Goal: Navigation & Orientation: Find specific page/section

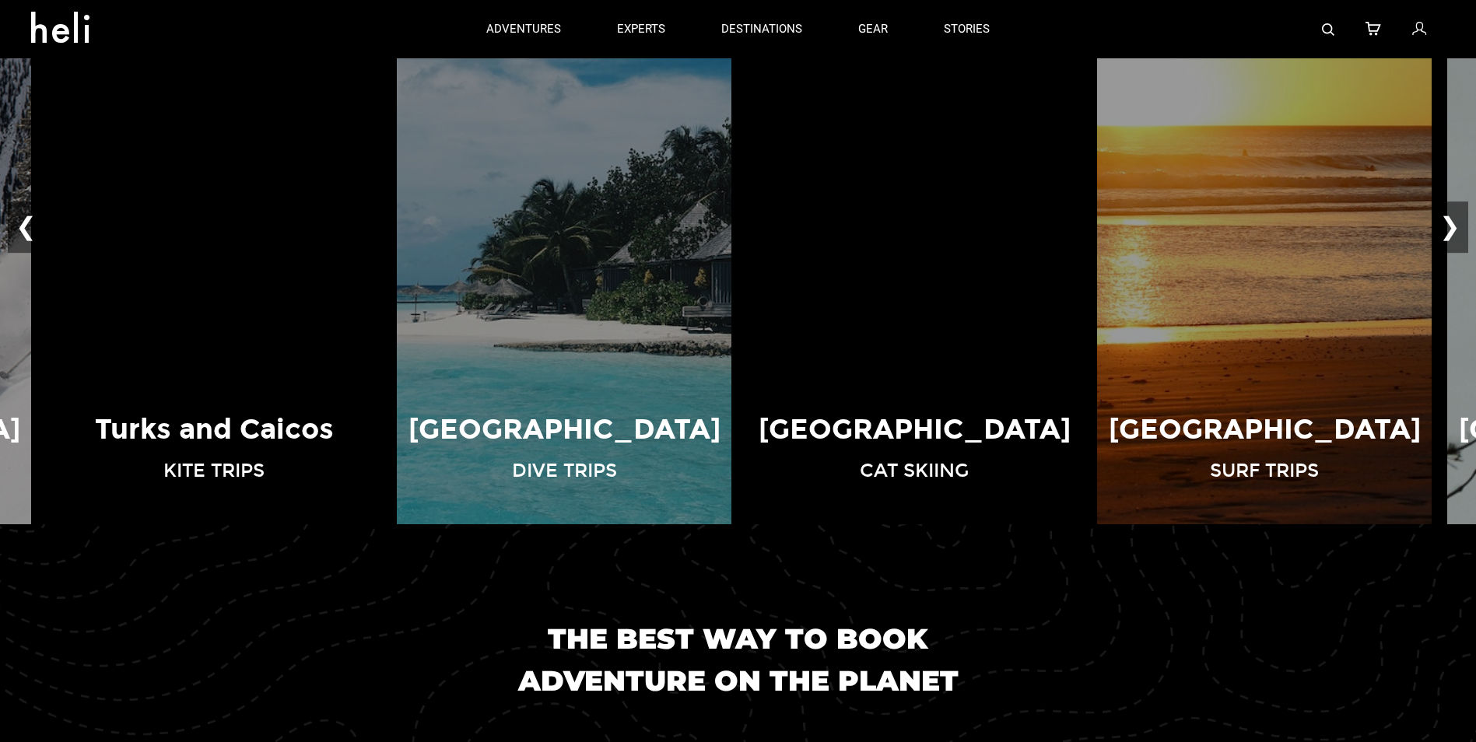
scroll to position [1245, 0]
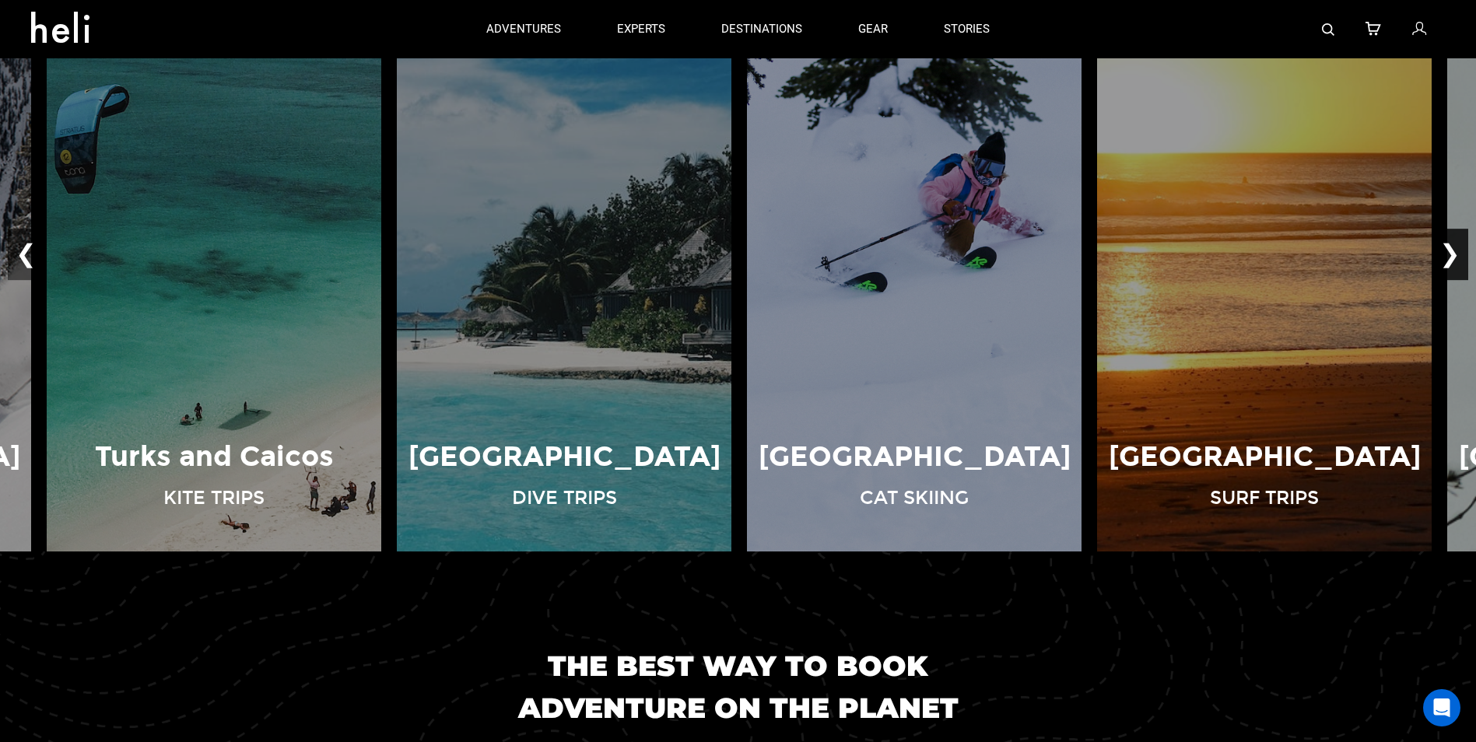
click at [1450, 258] on button "❯" at bounding box center [1450, 255] width 37 height 51
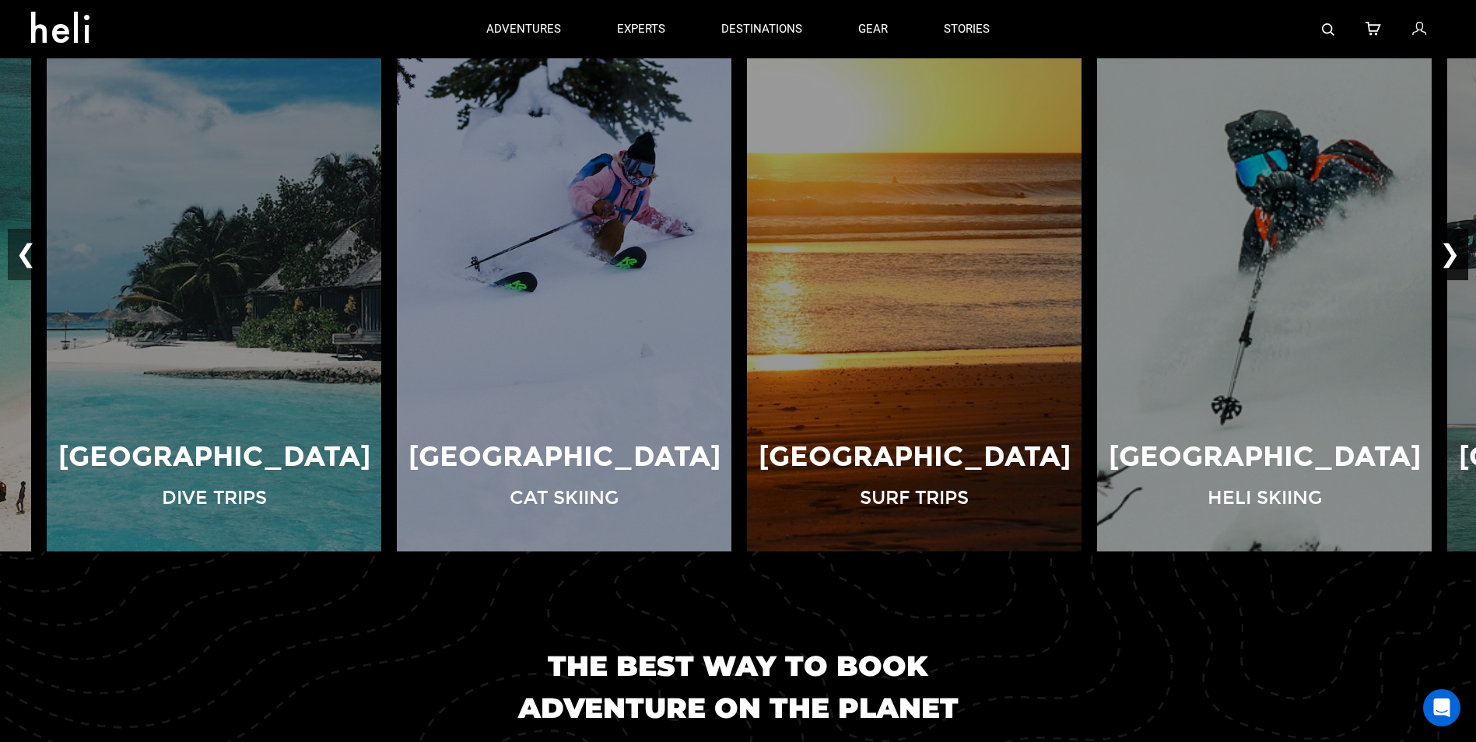
click at [1450, 258] on button "❯" at bounding box center [1450, 255] width 37 height 51
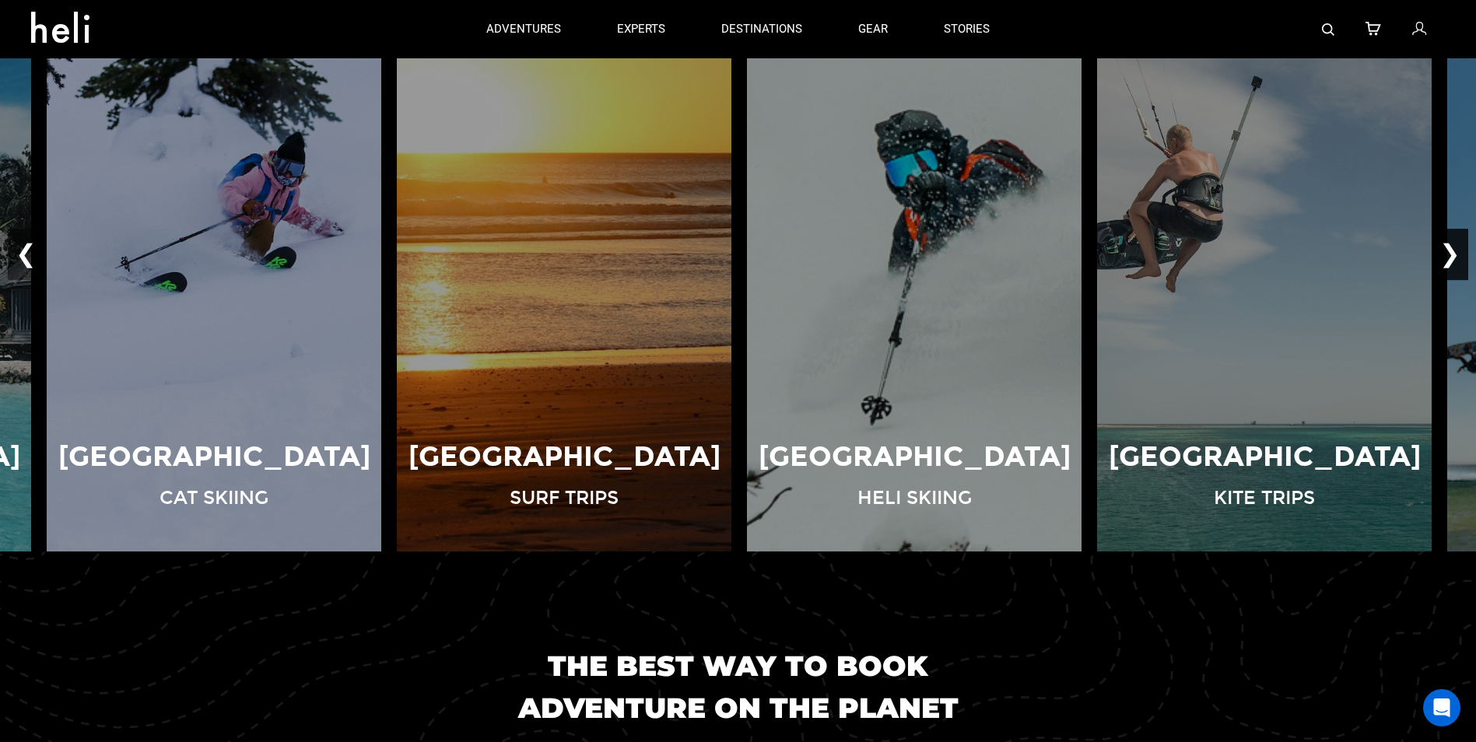
click at [1450, 258] on button "❯" at bounding box center [1450, 255] width 37 height 51
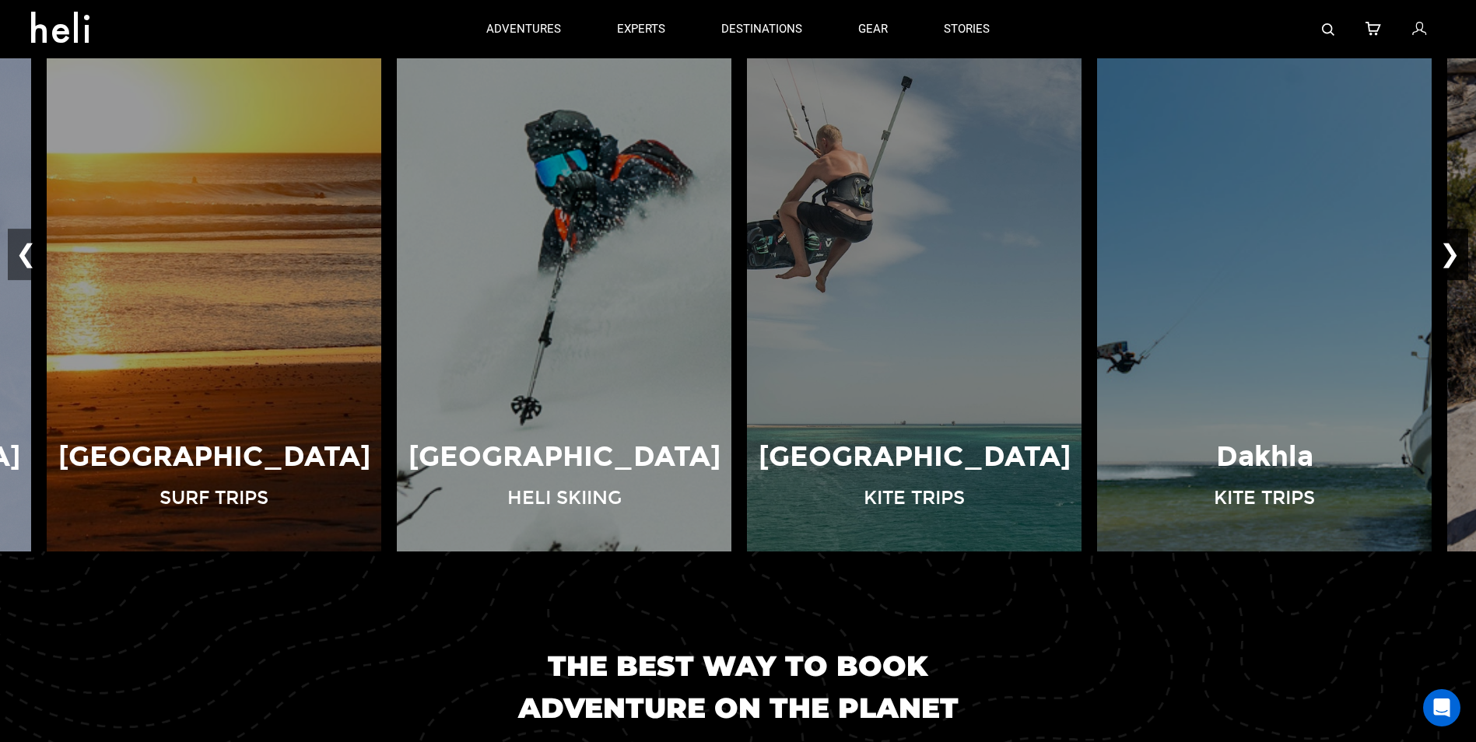
click at [1450, 258] on button "❯" at bounding box center [1450, 255] width 37 height 51
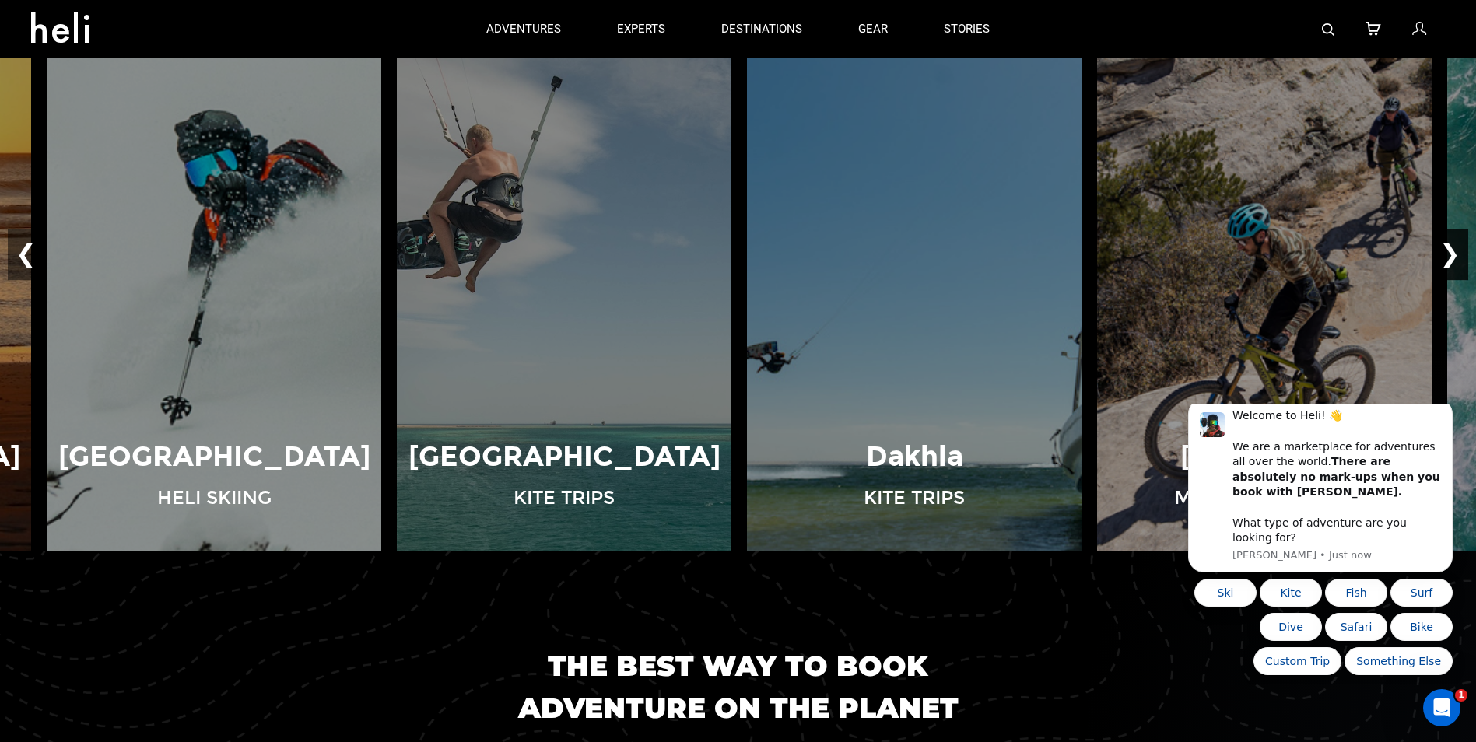
scroll to position [0, 0]
click at [1450, 258] on button "❯" at bounding box center [1450, 255] width 37 height 51
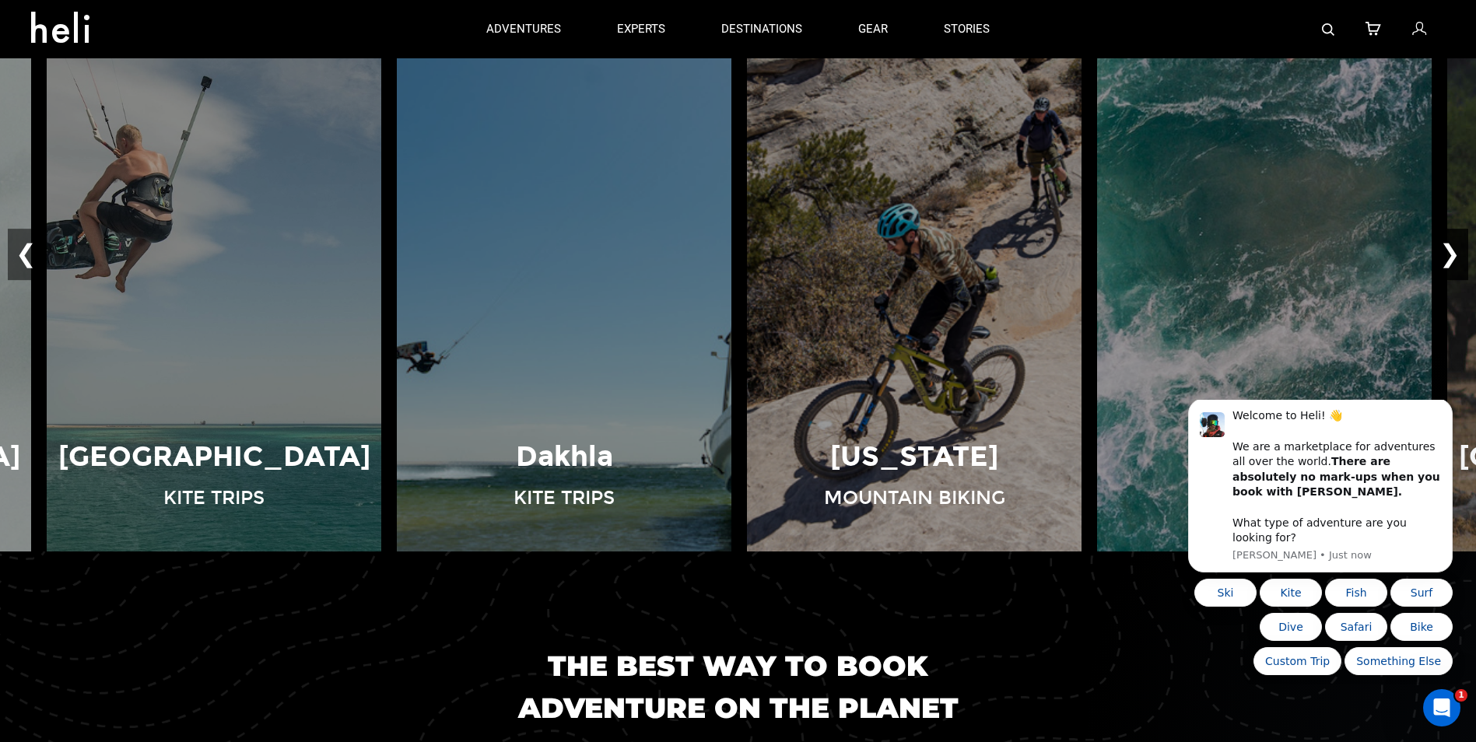
click at [1450, 258] on button "❯" at bounding box center [1450, 255] width 37 height 51
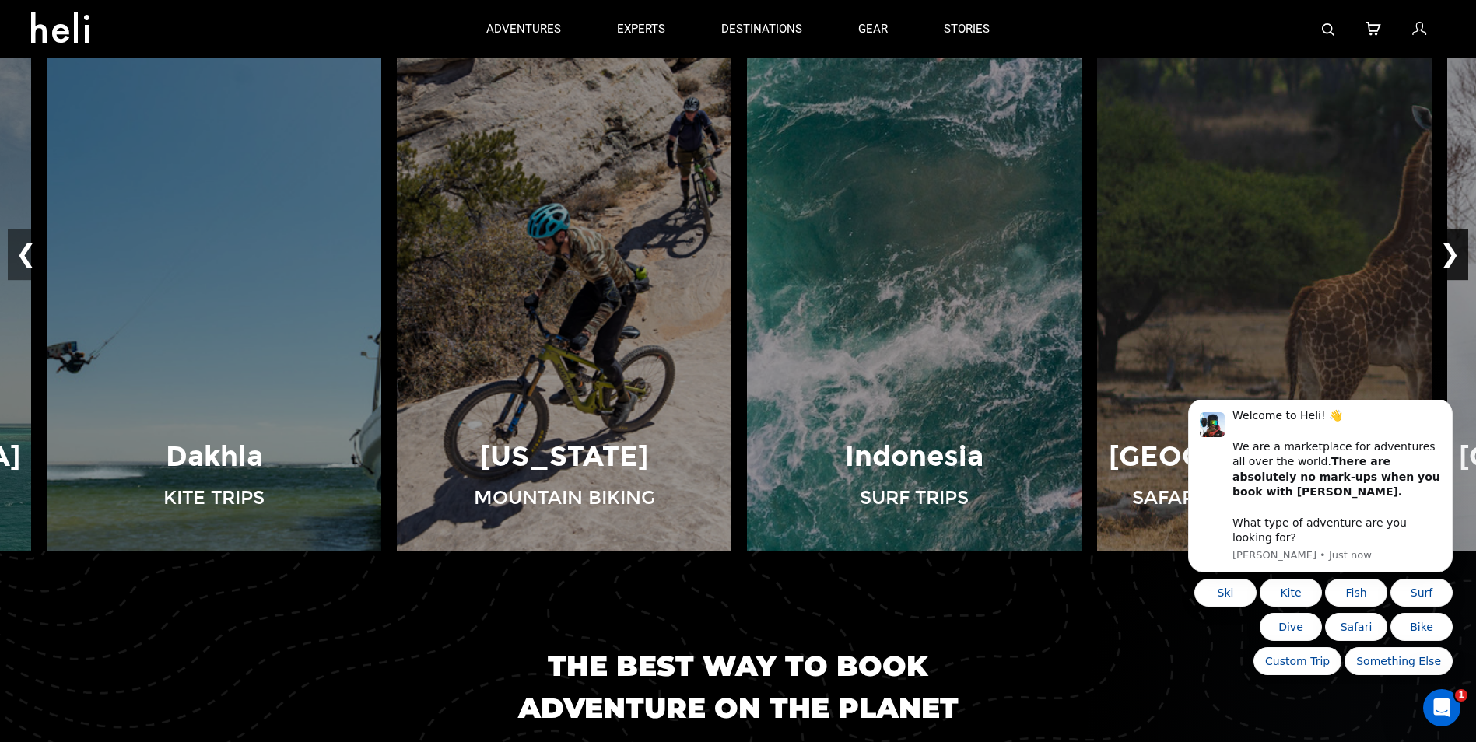
click at [1450, 258] on button "❯" at bounding box center [1450, 255] width 37 height 51
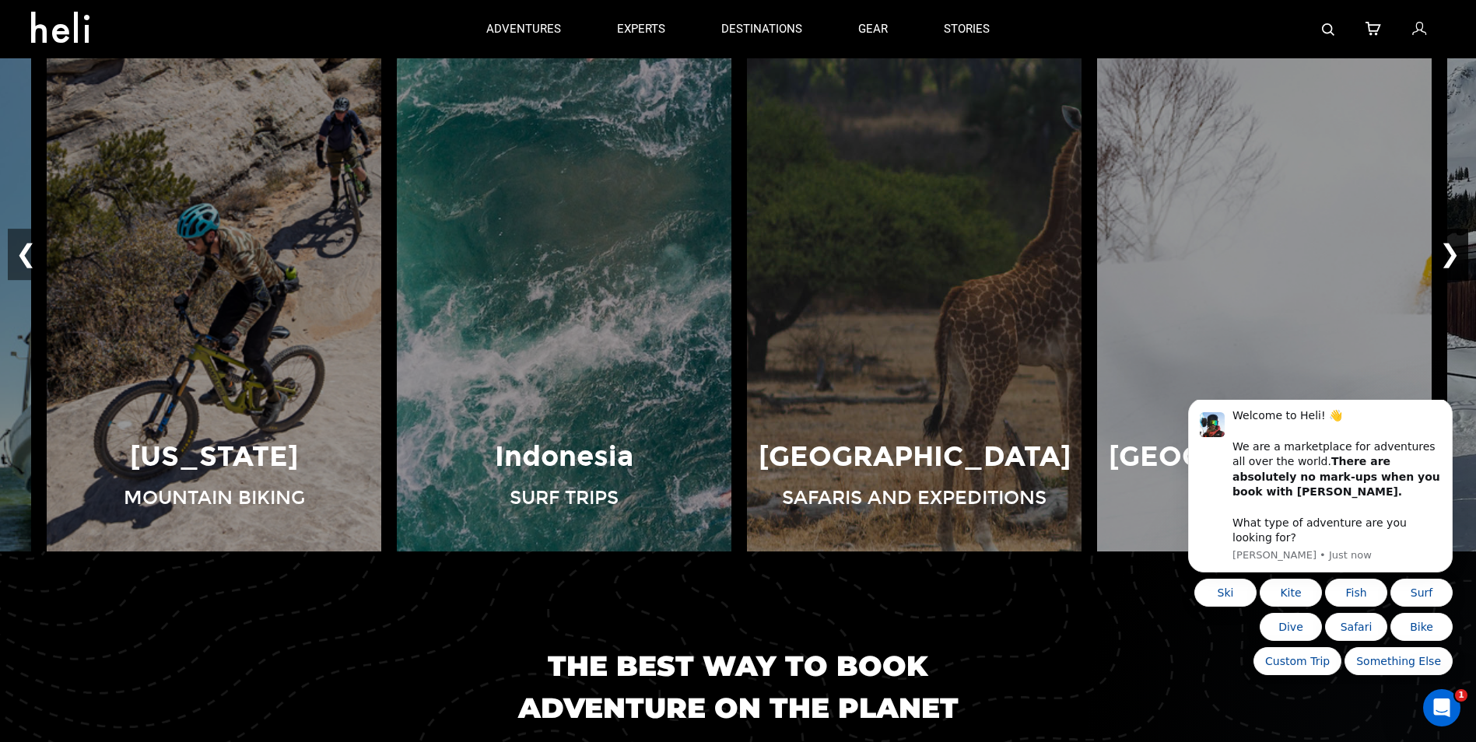
click at [1450, 258] on button "❯" at bounding box center [1450, 255] width 37 height 51
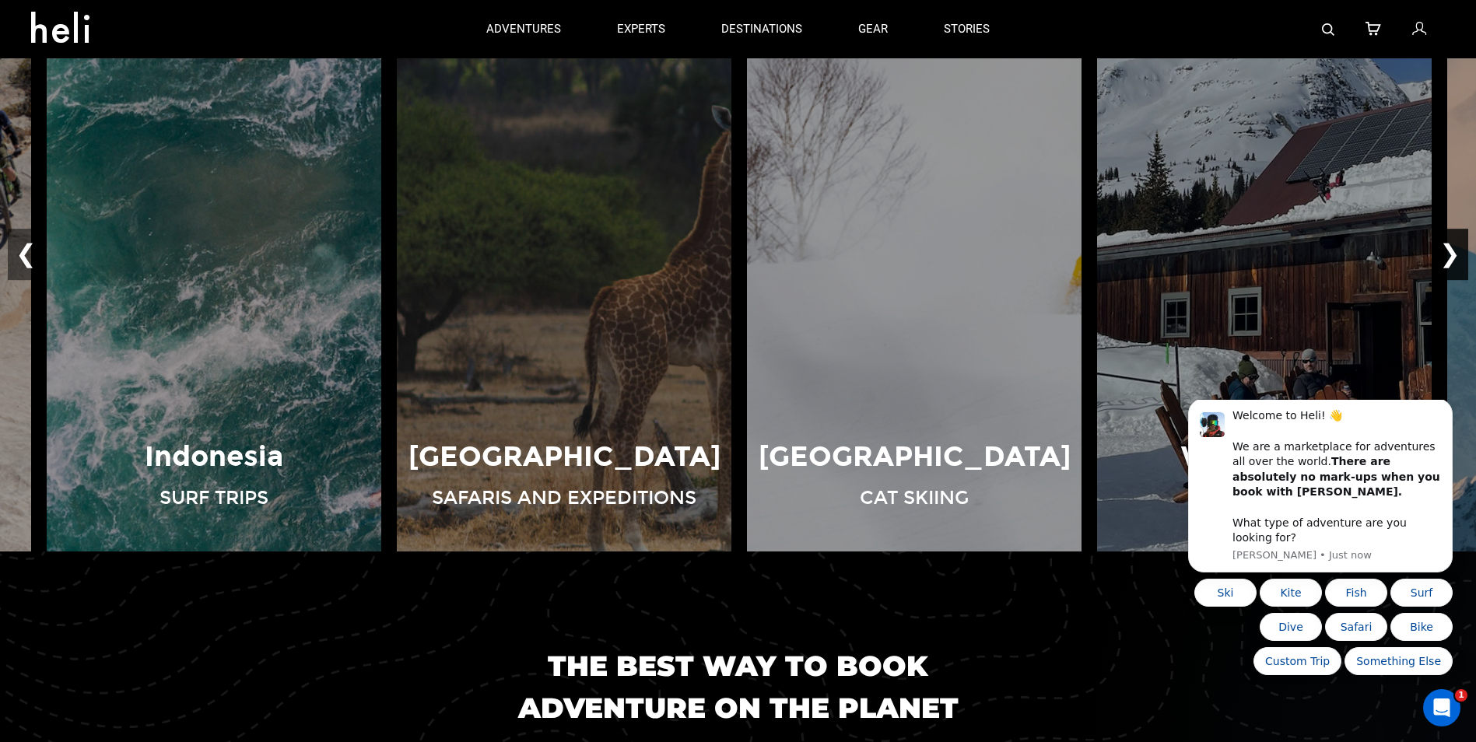
click at [1450, 258] on button "❯" at bounding box center [1450, 255] width 37 height 51
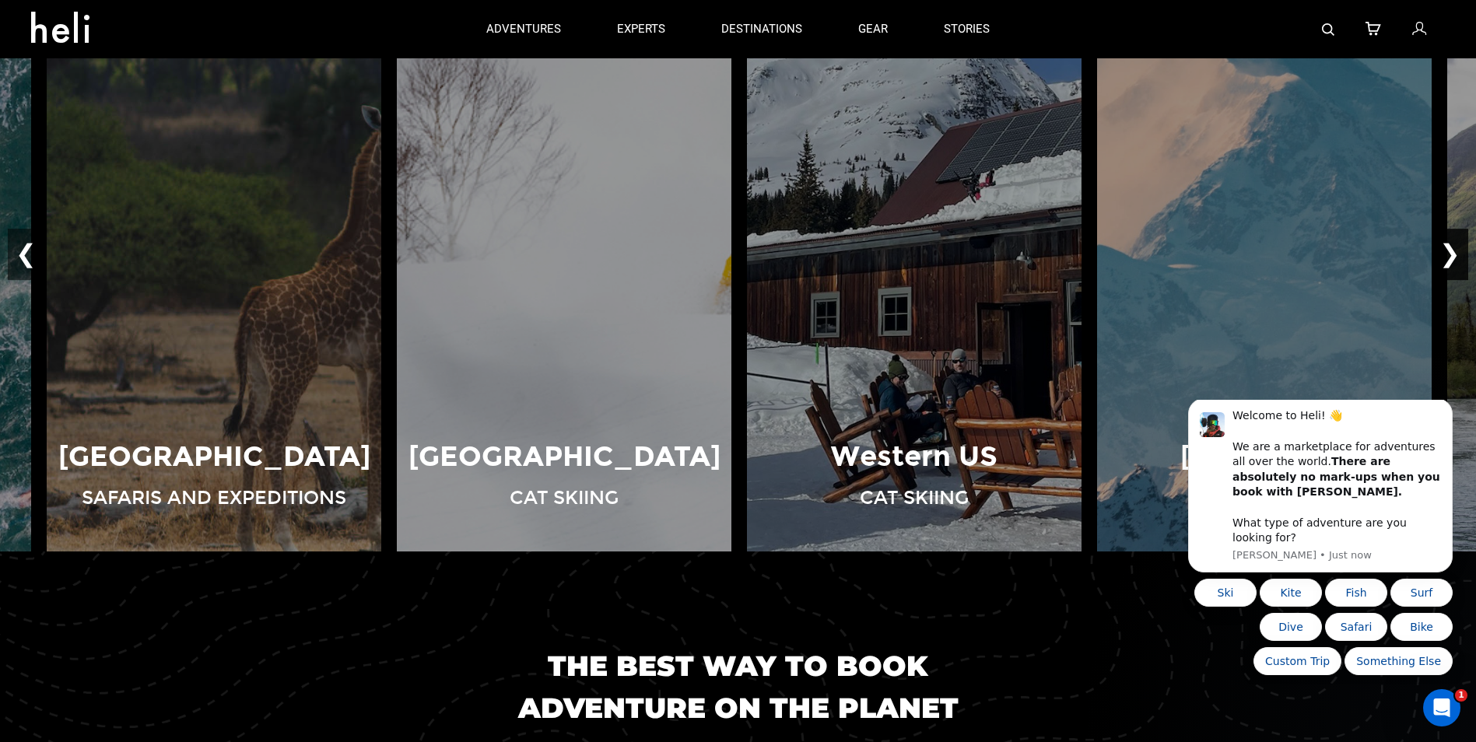
click at [1450, 258] on button "❯" at bounding box center [1450, 255] width 37 height 51
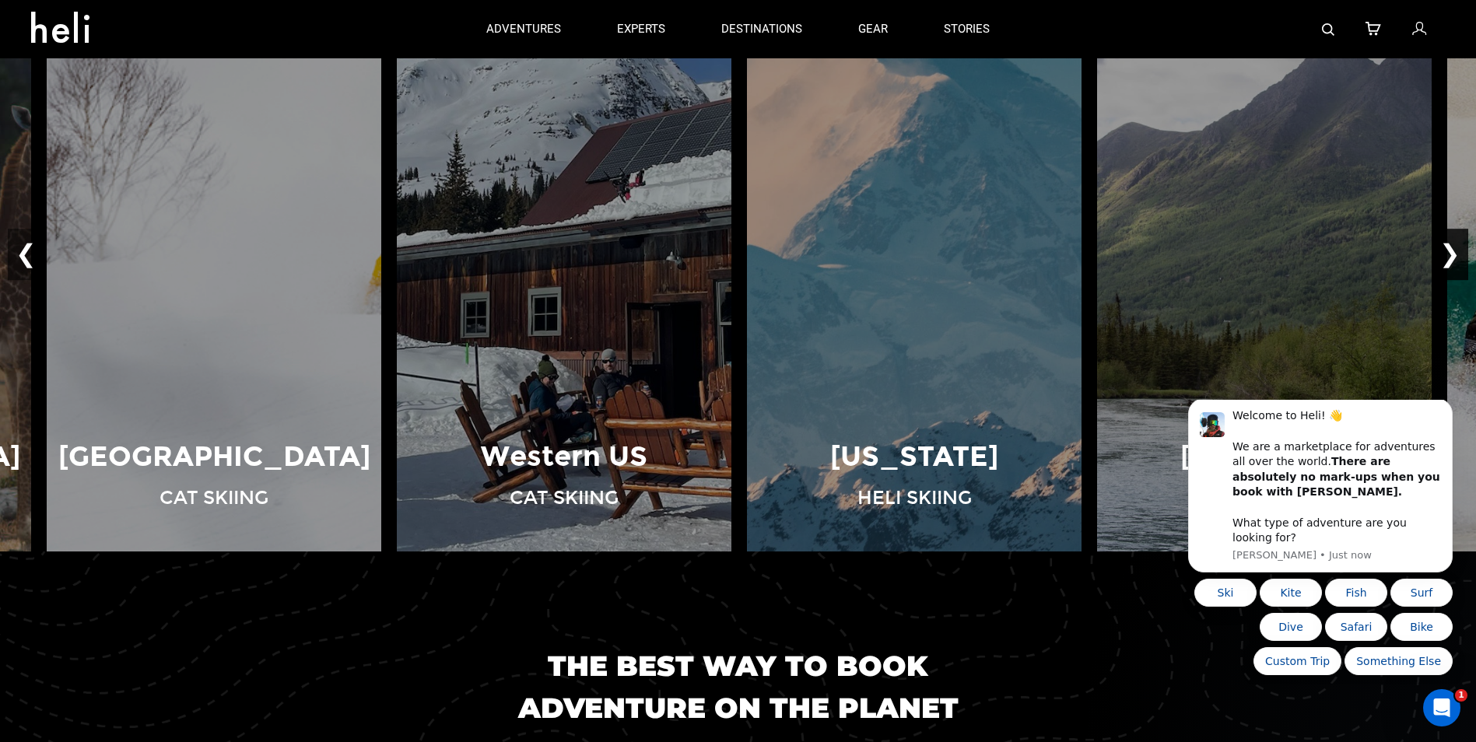
click at [1450, 258] on button "❯" at bounding box center [1450, 255] width 37 height 51
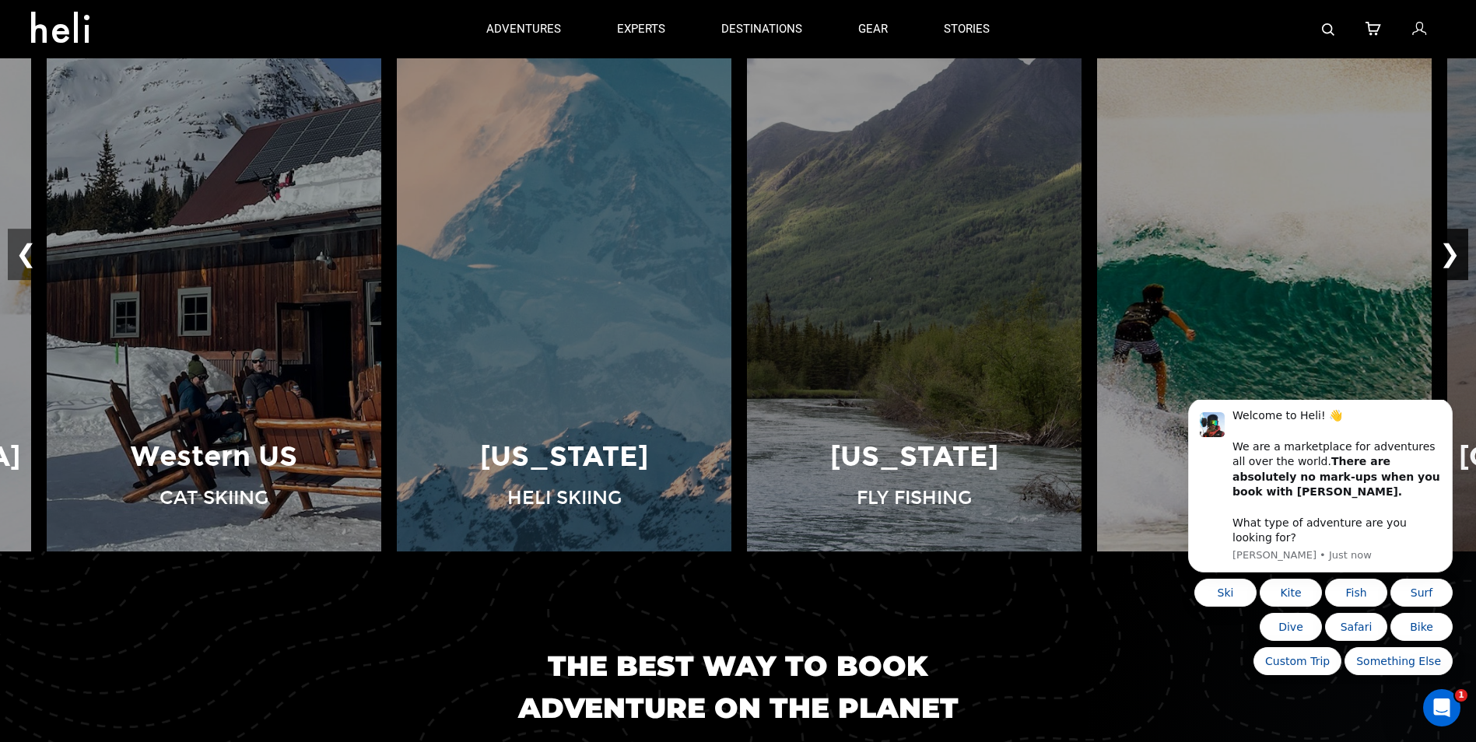
click at [1448, 259] on button "❯" at bounding box center [1450, 255] width 37 height 51
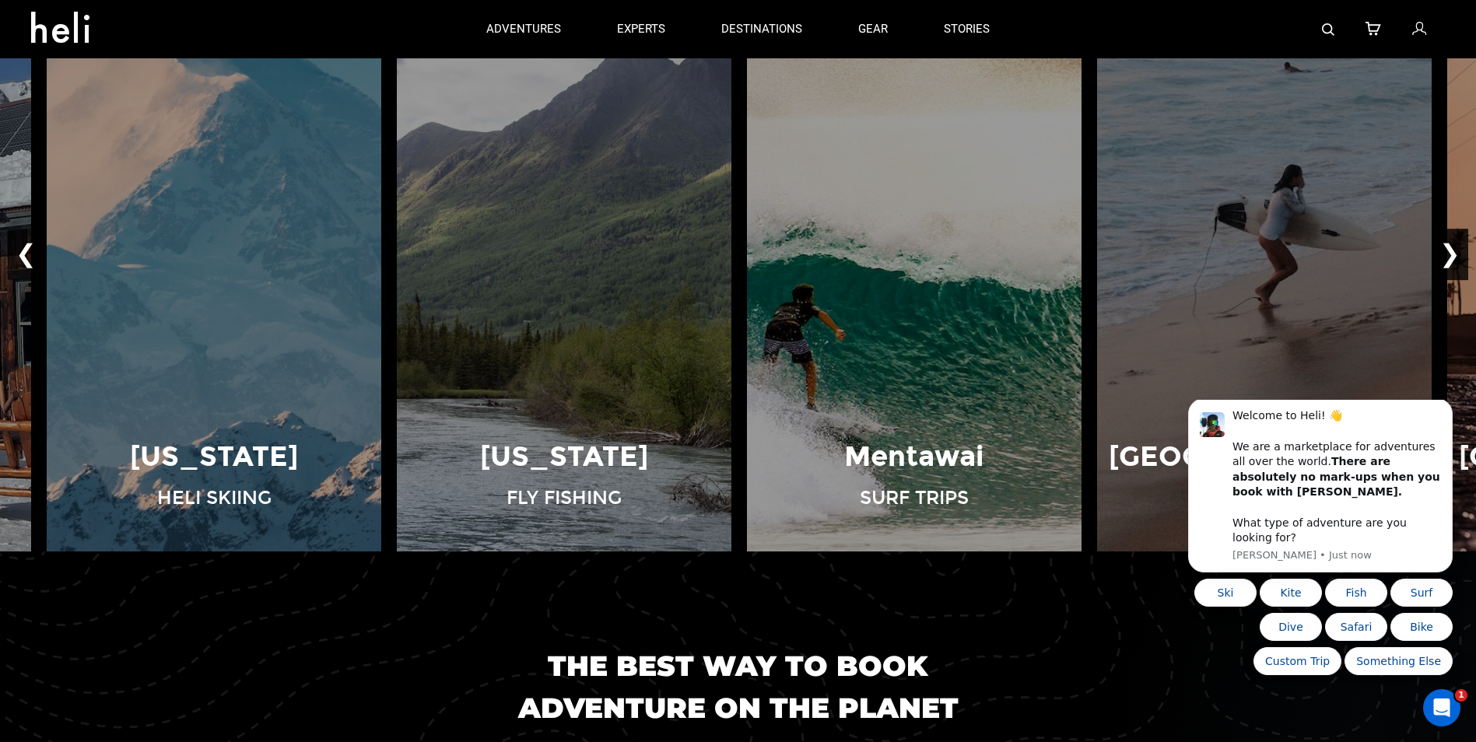
click at [1447, 259] on button "❯" at bounding box center [1450, 255] width 37 height 51
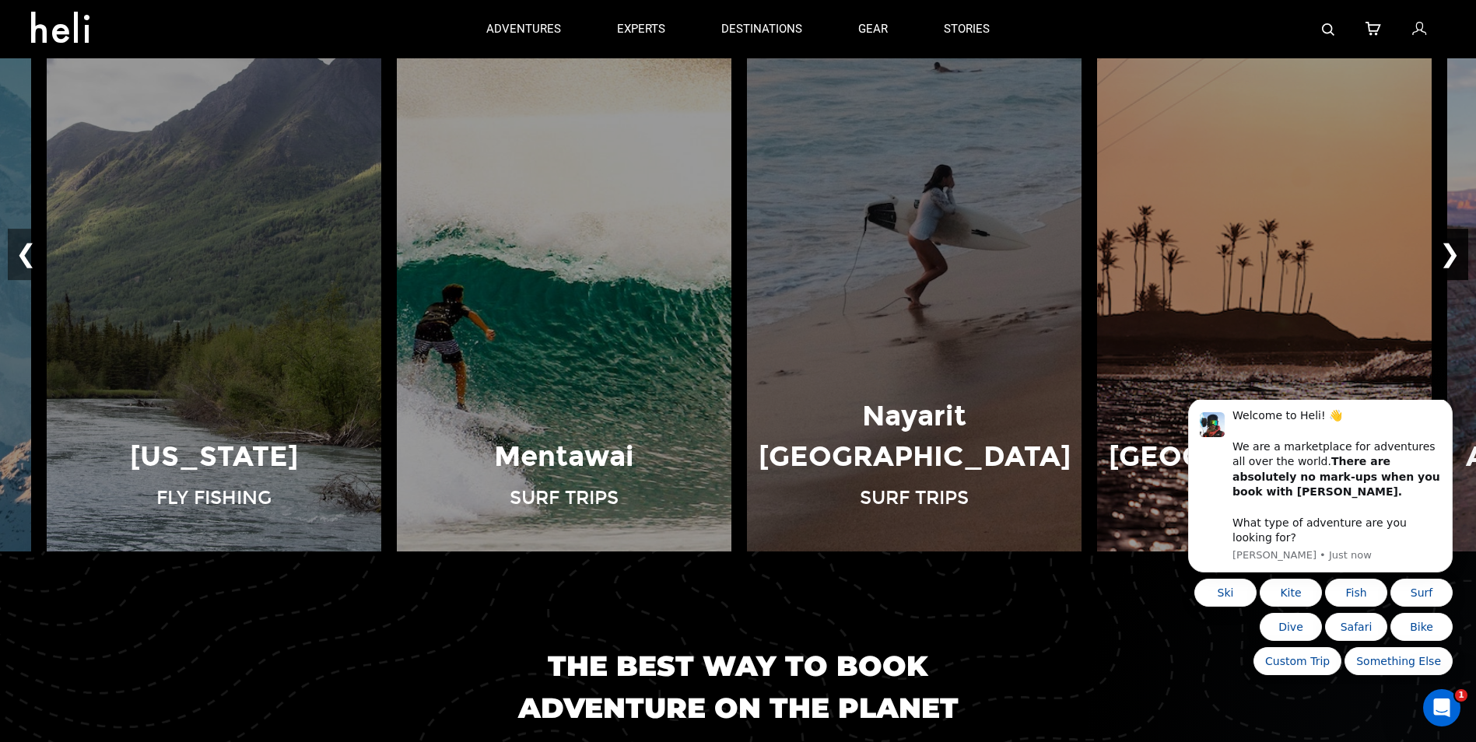
click at [1447, 259] on button "❯" at bounding box center [1450, 255] width 37 height 51
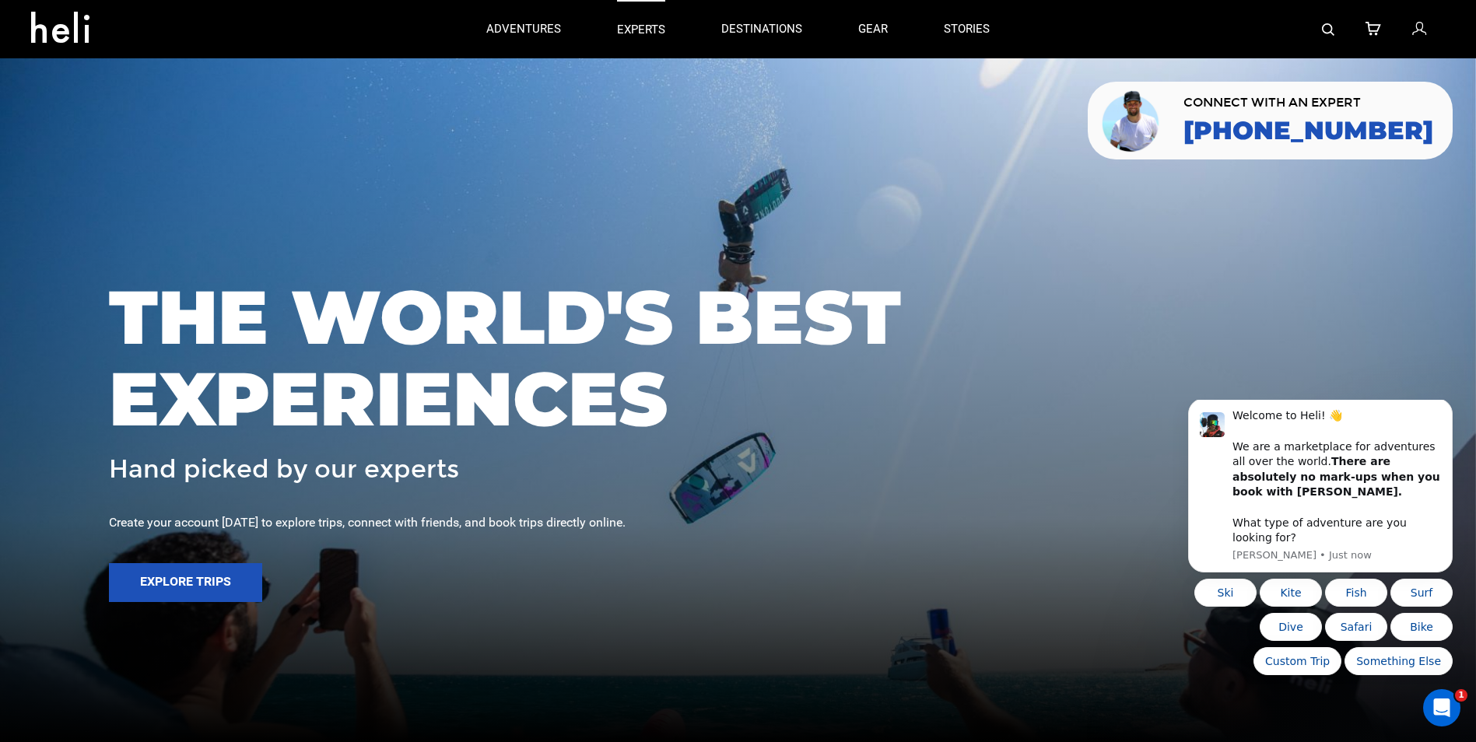
click at [653, 26] on p "experts" at bounding box center [641, 30] width 48 height 16
